Goal: Information Seeking & Learning: Learn about a topic

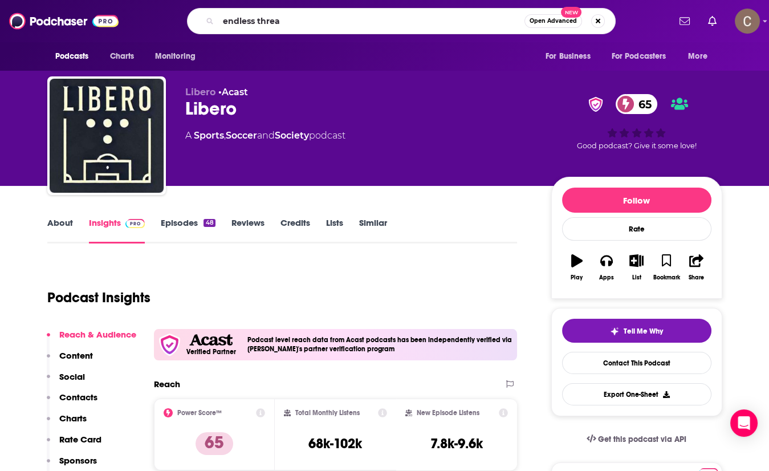
type input "endless thread"
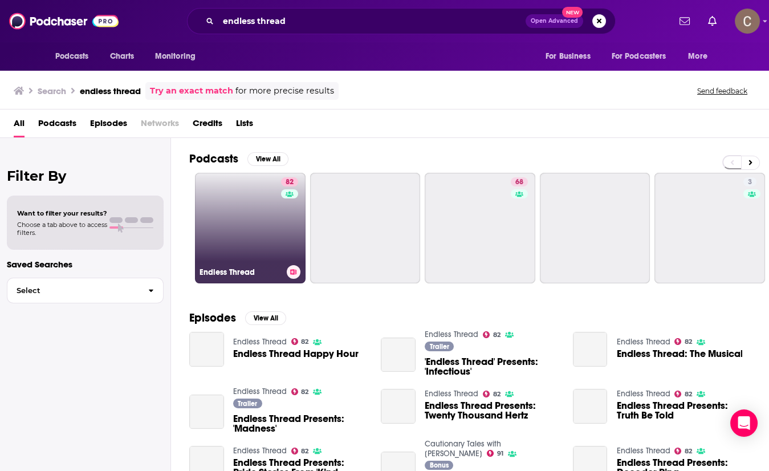
click at [246, 231] on link "82 Endless Thread" at bounding box center [250, 228] width 111 height 111
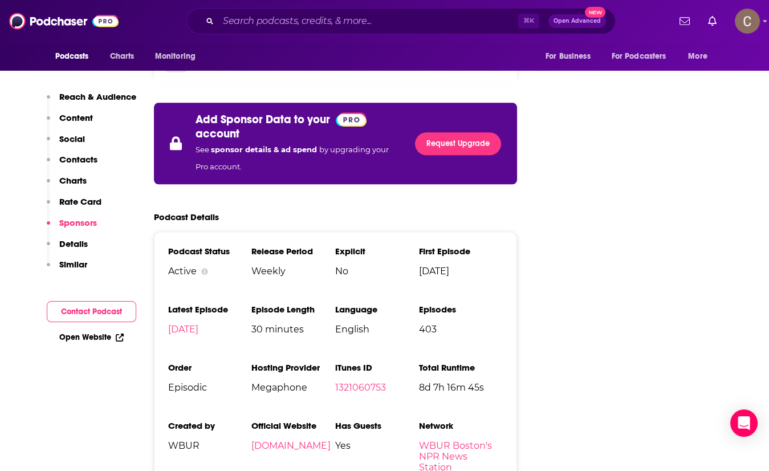
scroll to position [2272, 0]
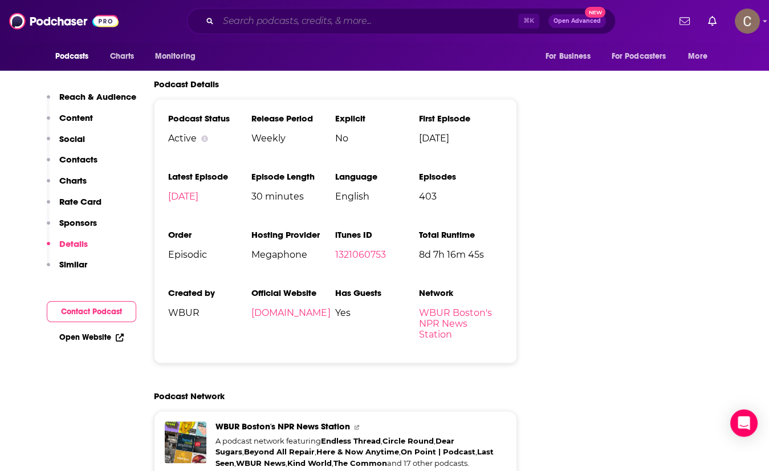
click at [302, 22] on input "Search podcasts, credits, & more..." at bounding box center [368, 21] width 300 height 18
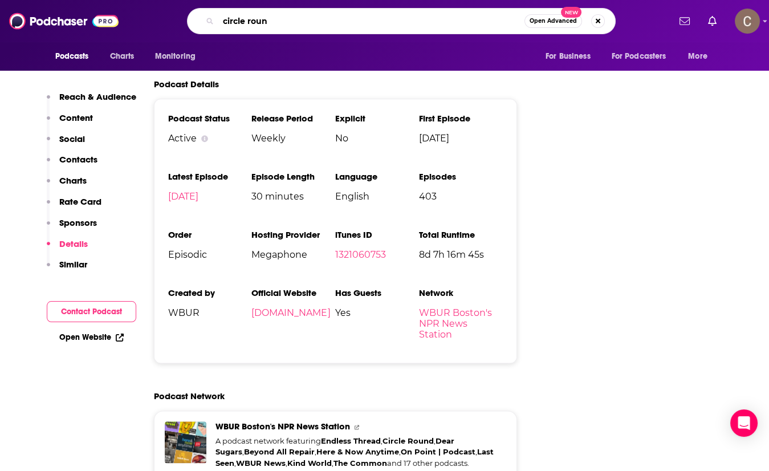
type input "circle round"
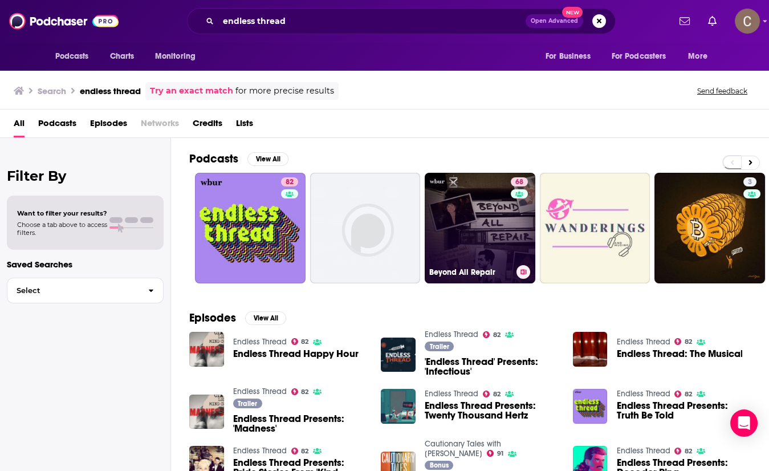
click at [503, 250] on link "68 Beyond All Repair" at bounding box center [480, 228] width 111 height 111
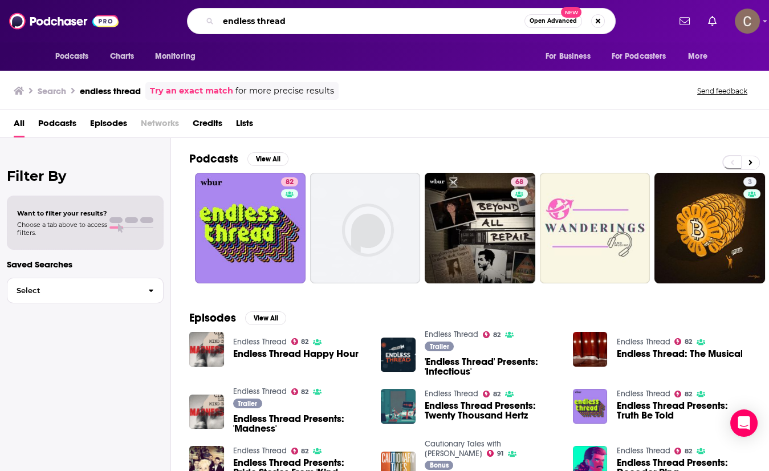
click at [260, 26] on input "endless thread" at bounding box center [371, 21] width 306 height 18
type input "pod on the tyne"
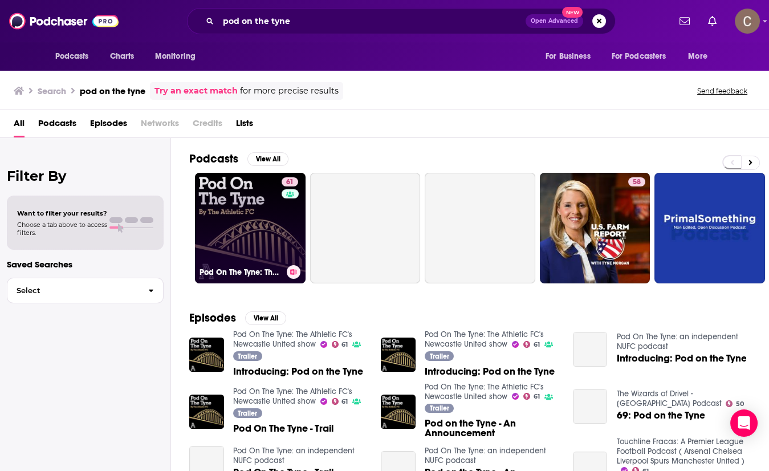
click at [230, 212] on link "61 Pod On The Tyne: The Athletic FC's Newcastle United show" at bounding box center [250, 228] width 111 height 111
